Goal: Task Accomplishment & Management: Manage account settings

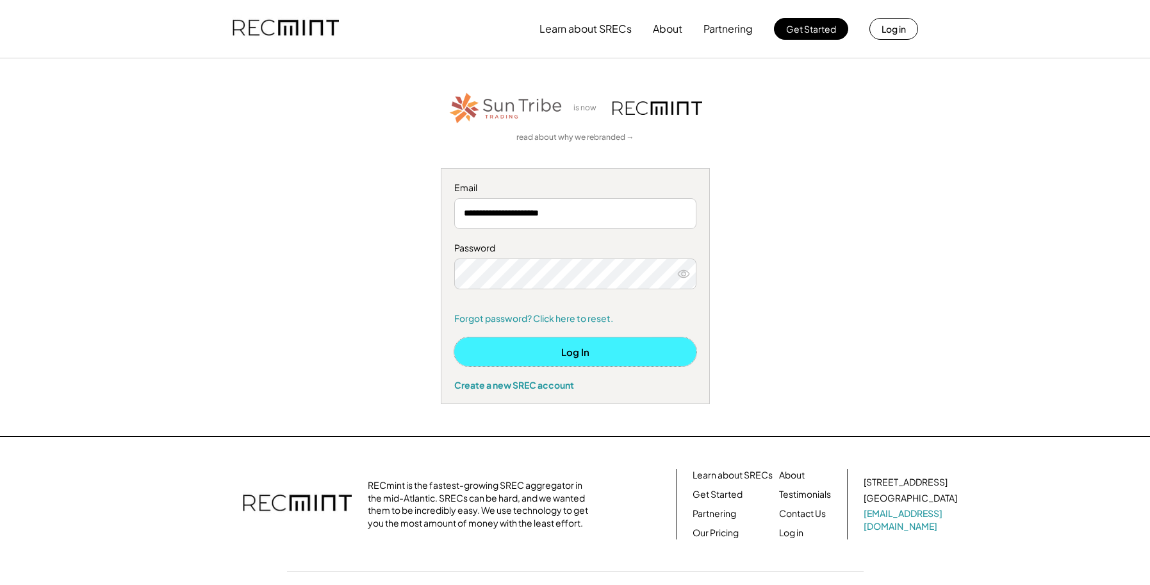
click at [561, 353] on button "Log In" at bounding box center [575, 351] width 242 height 29
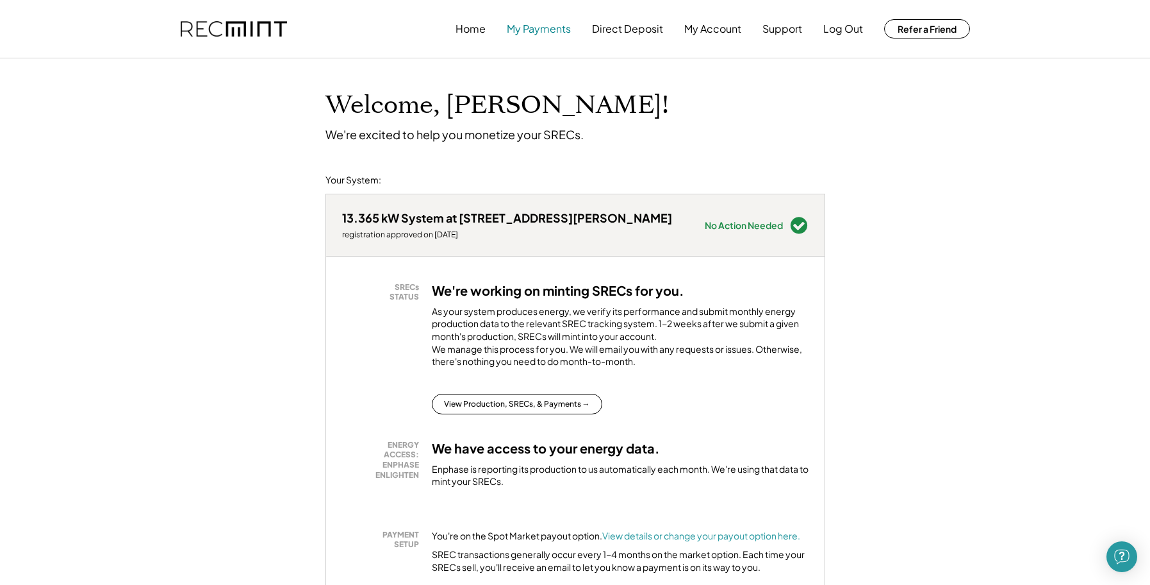
click at [535, 34] on button "My Payments" at bounding box center [539, 29] width 64 height 26
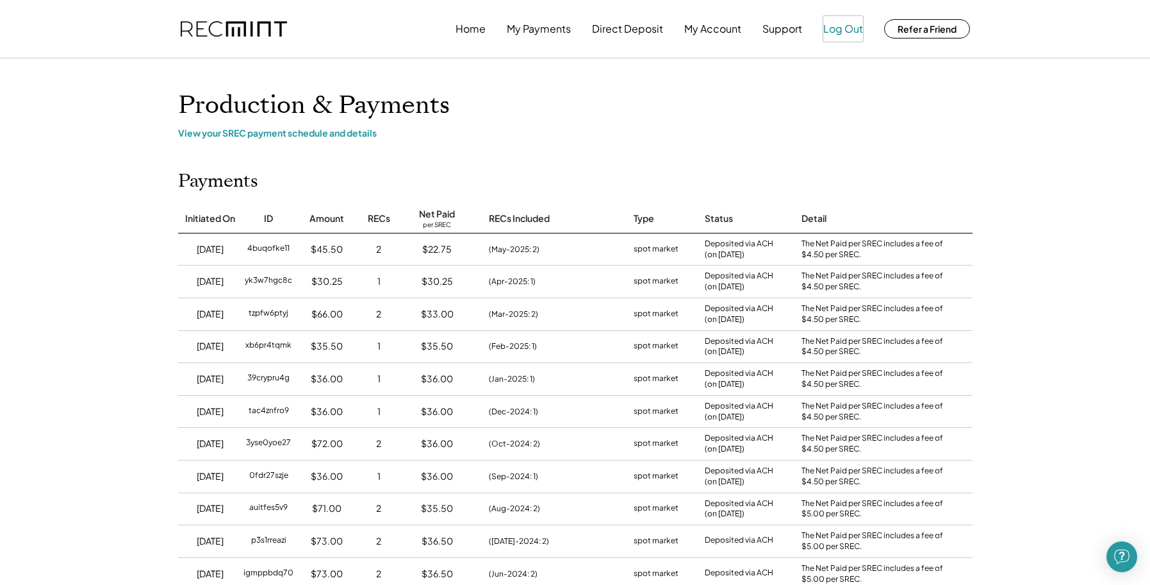
click at [834, 31] on button "Log Out" at bounding box center [844, 29] width 40 height 26
